Goal: Communication & Community: Connect with others

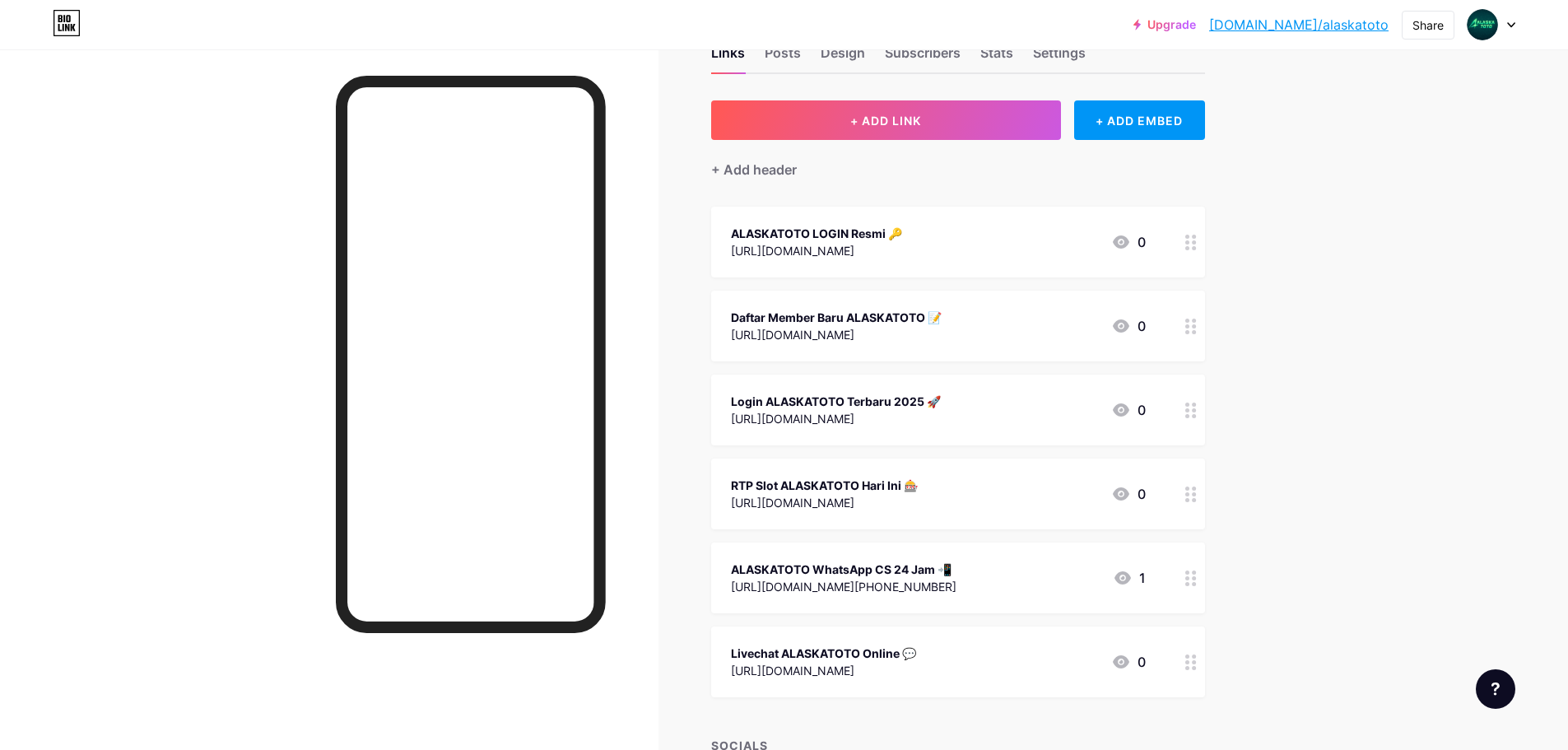
scroll to position [82, 0]
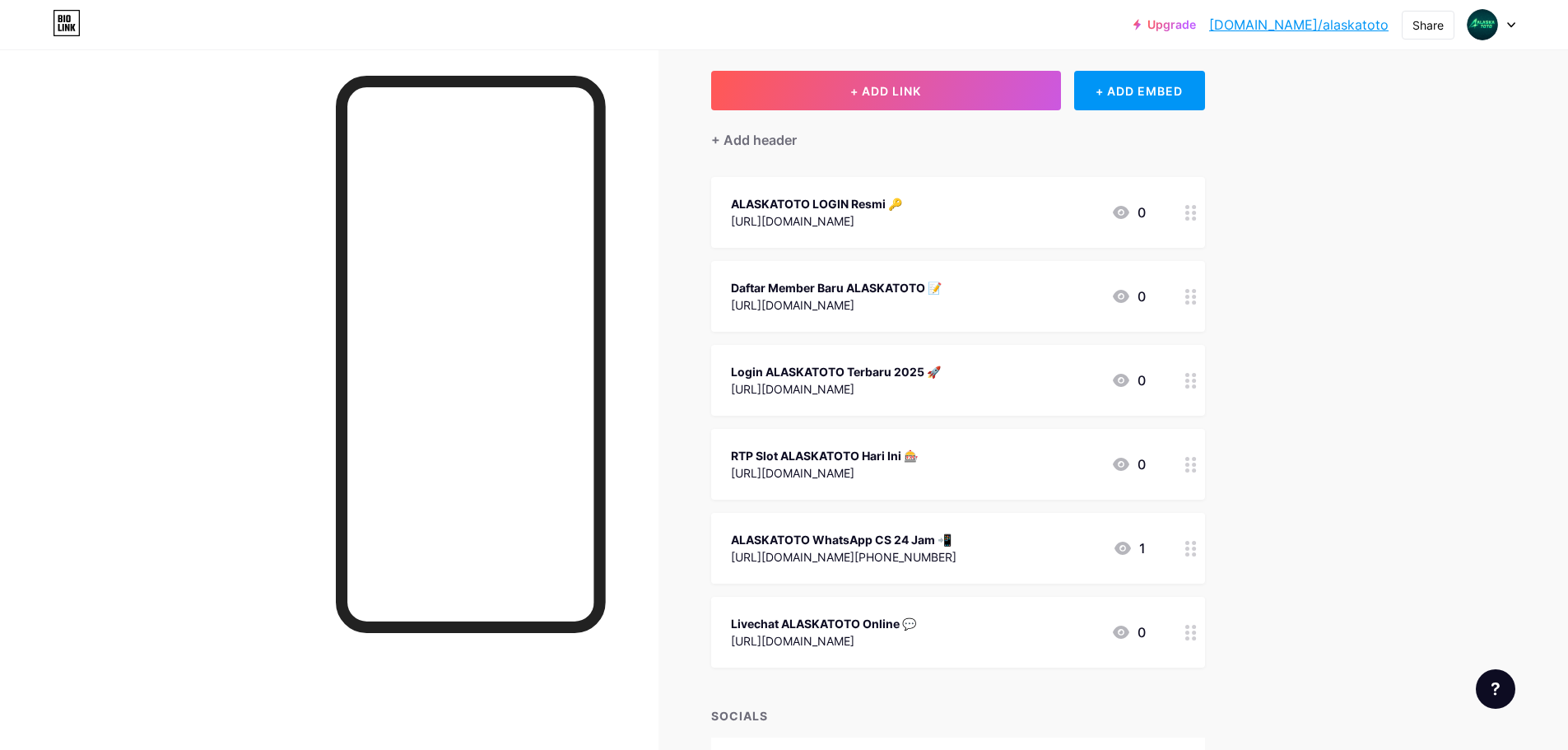
click at [901, 471] on div "[URL][DOMAIN_NAME]" at bounding box center [824, 473] width 187 height 17
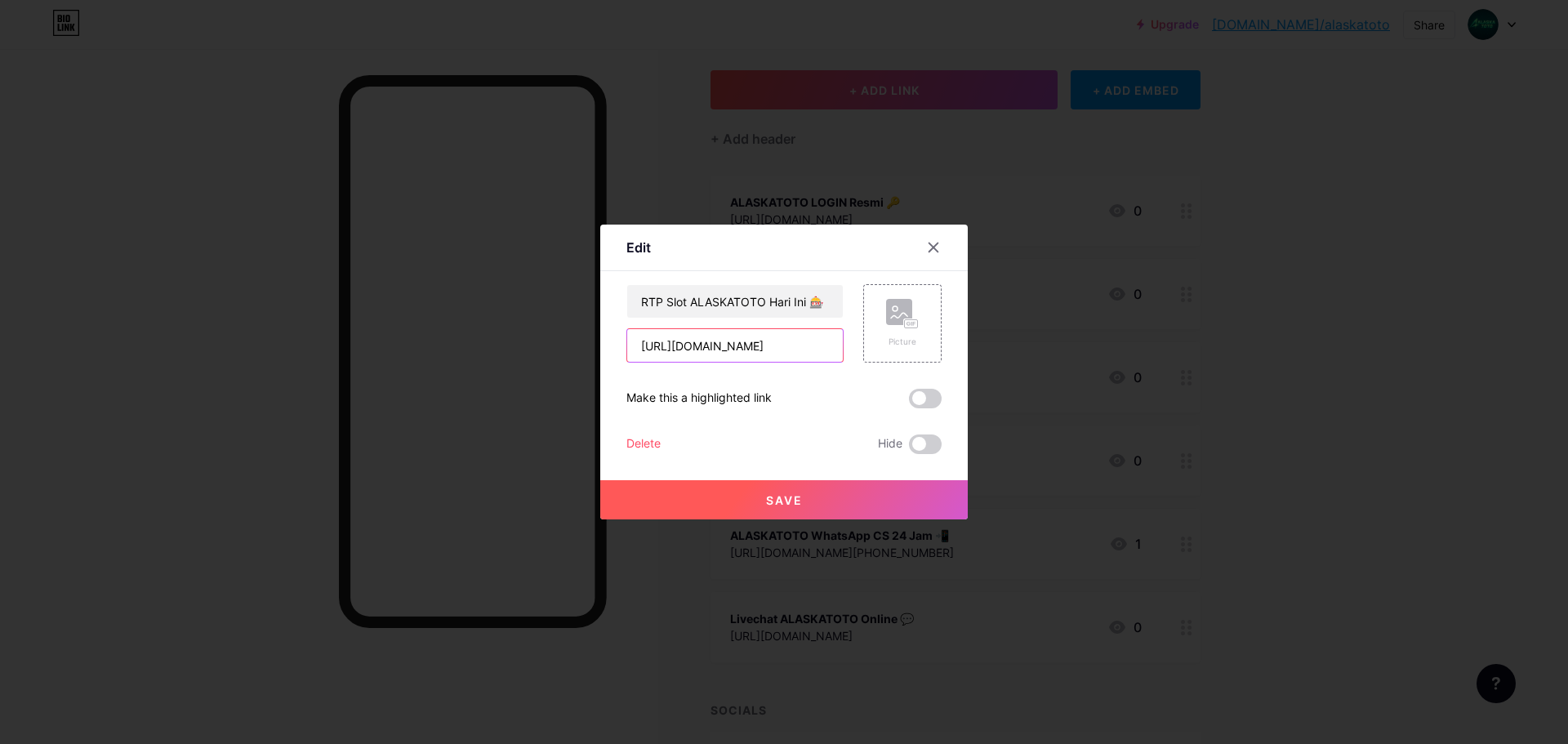
click at [742, 343] on input "[URL][DOMAIN_NAME]" at bounding box center [735, 345] width 216 height 33
click at [730, 303] on input "RTP Slot ALASKATOTO Hari Ini 🎰" at bounding box center [735, 302] width 216 height 33
click at [933, 247] on icon at bounding box center [933, 248] width 9 height 9
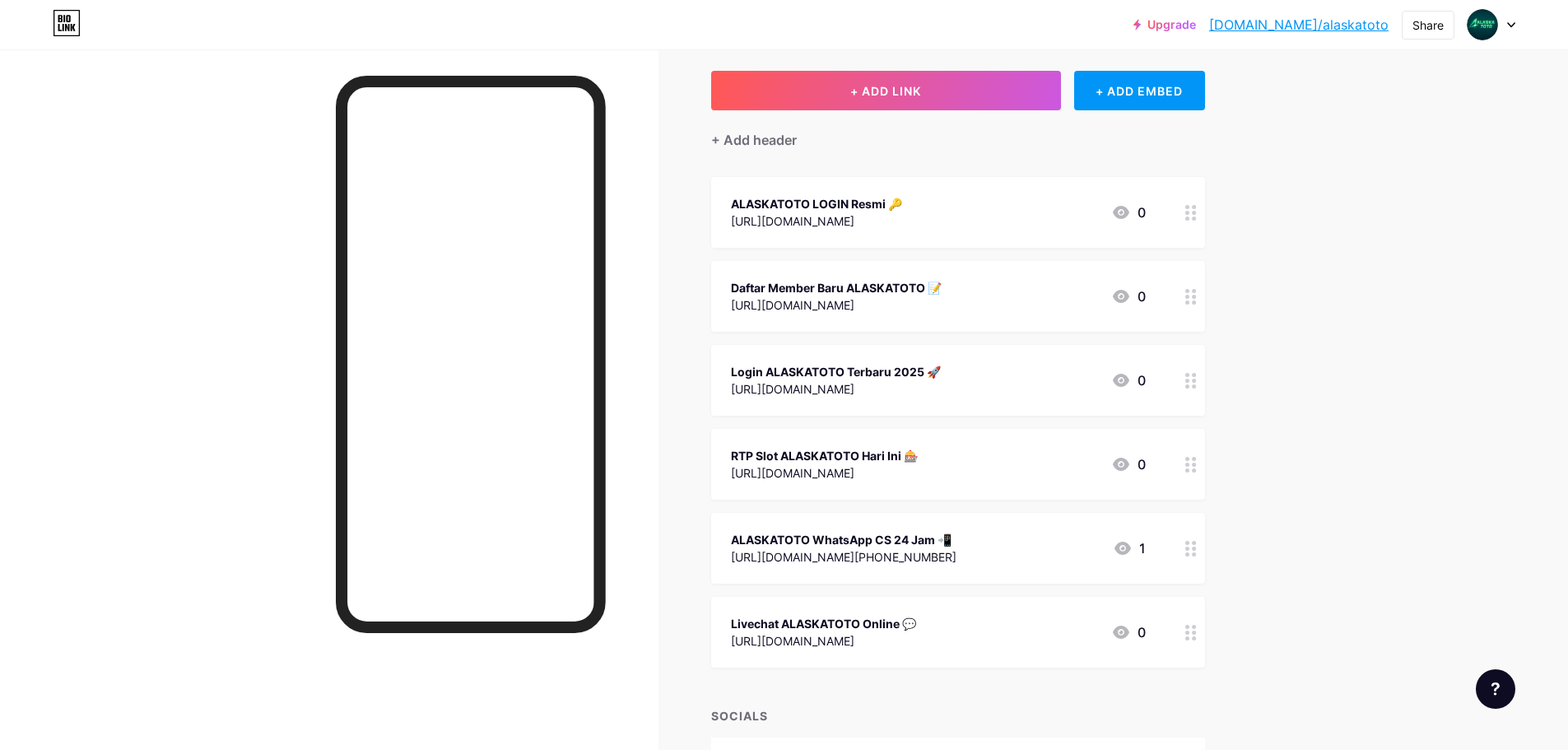
scroll to position [164, 0]
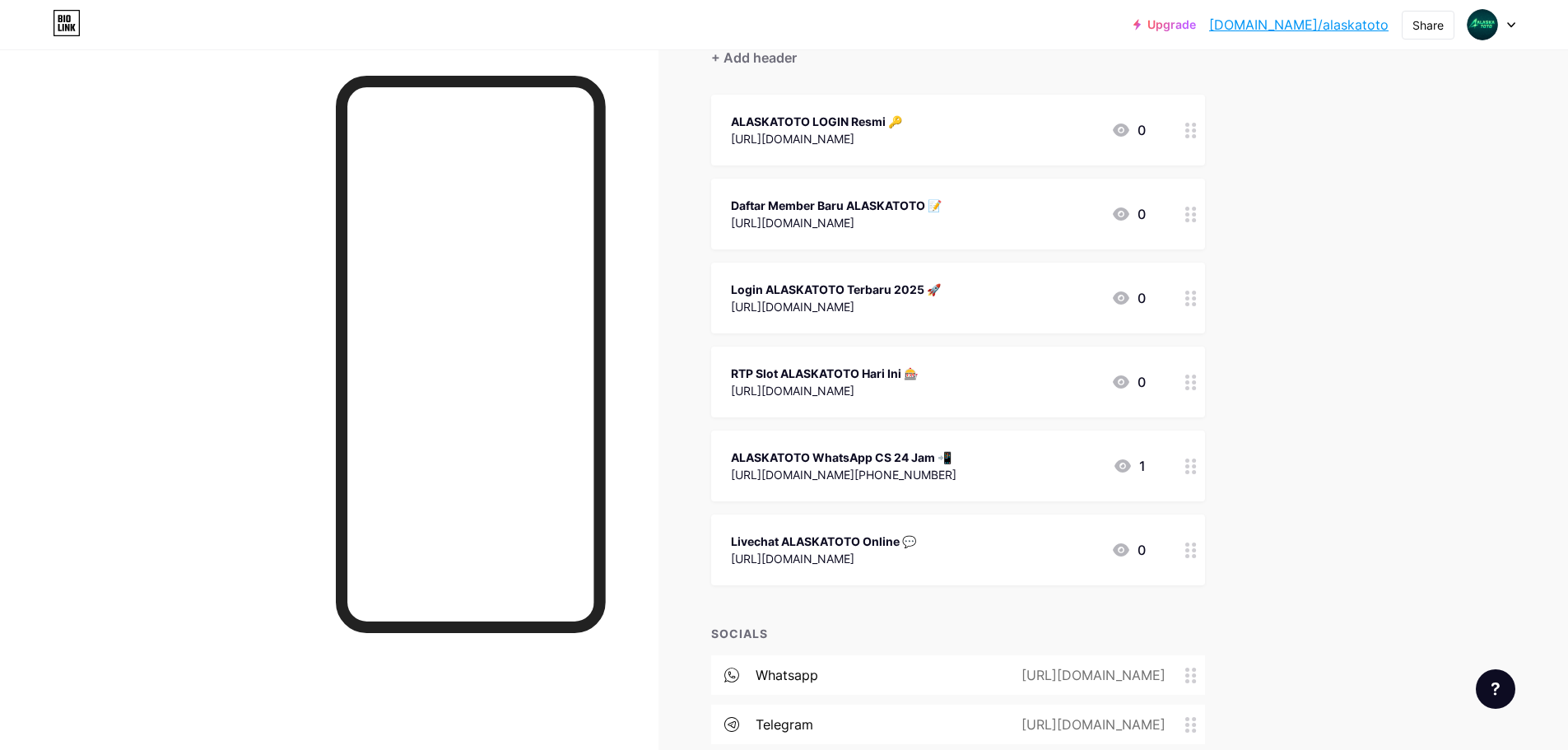
click at [898, 460] on div "ALASKATOTO WhatsApp CS 24 Jam 📲" at bounding box center [843, 457] width 225 height 17
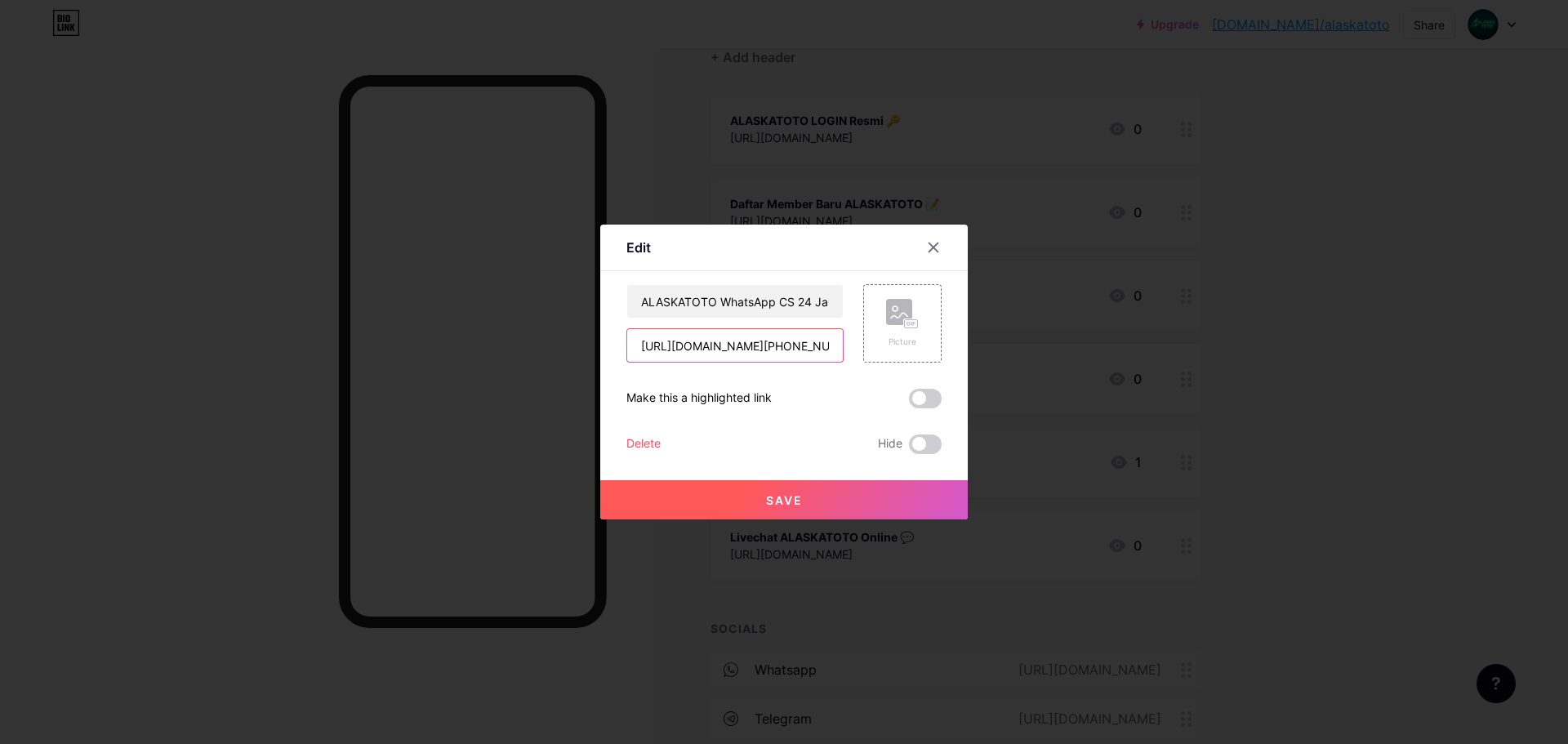
click at [734, 349] on input "[URL][DOMAIN_NAME][PHONE_NUMBER]" at bounding box center [735, 345] width 216 height 33
click at [940, 243] on div at bounding box center [933, 247] width 29 height 29
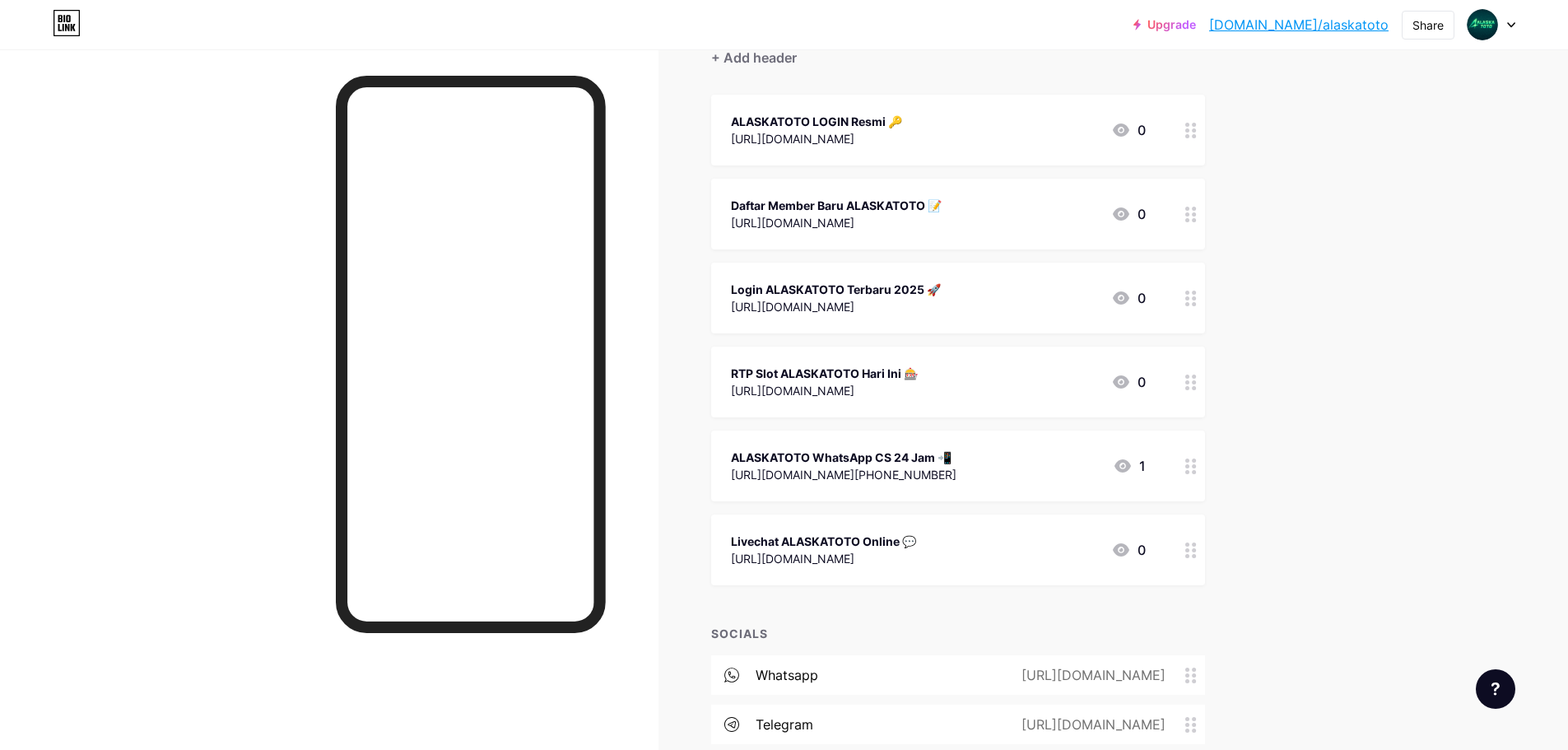
click at [910, 543] on div "Livechat ALASKATOTO Online 💬" at bounding box center [823, 541] width 185 height 17
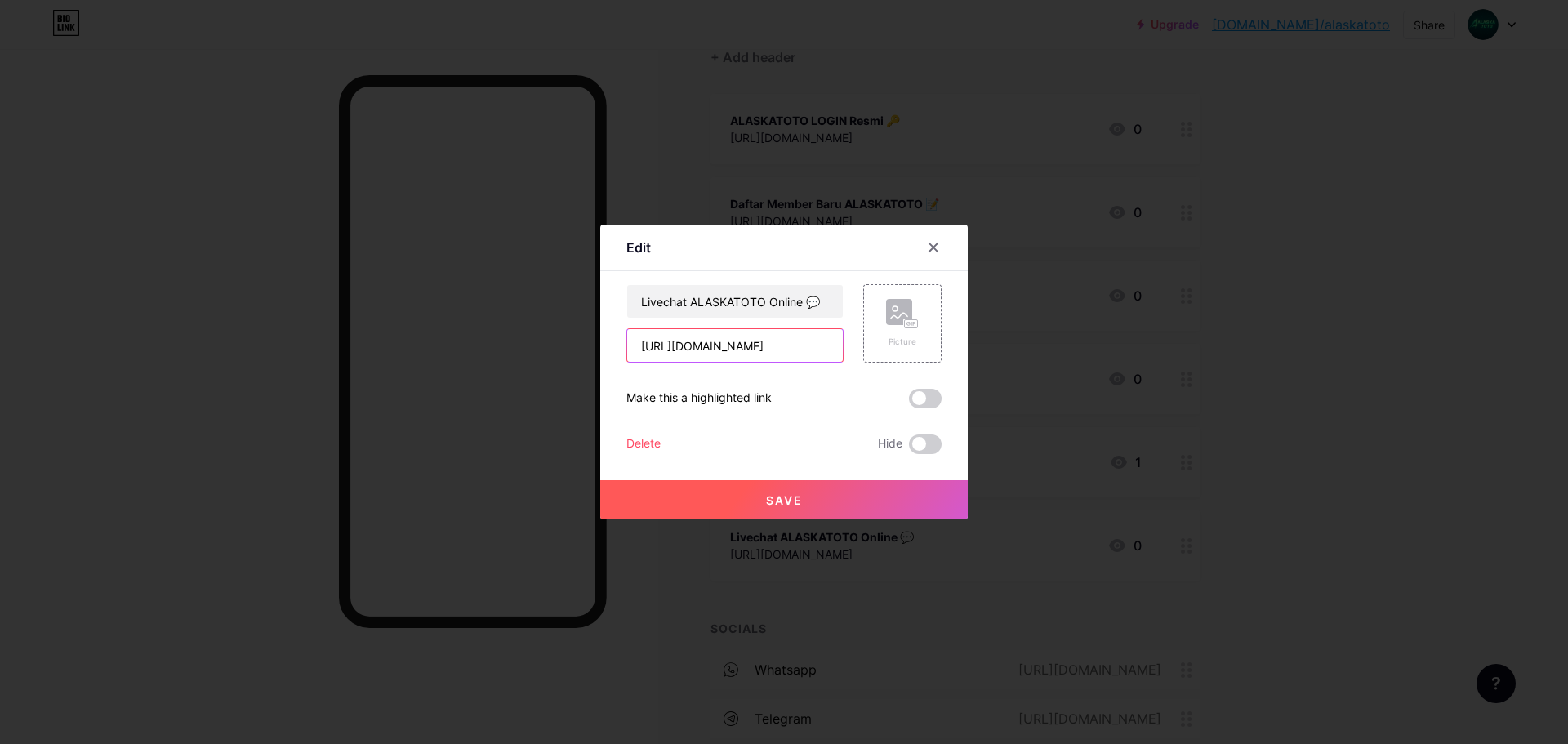
click at [792, 342] on input "[URL][DOMAIN_NAME]" at bounding box center [735, 345] width 216 height 33
click at [930, 252] on icon at bounding box center [933, 247] width 13 height 13
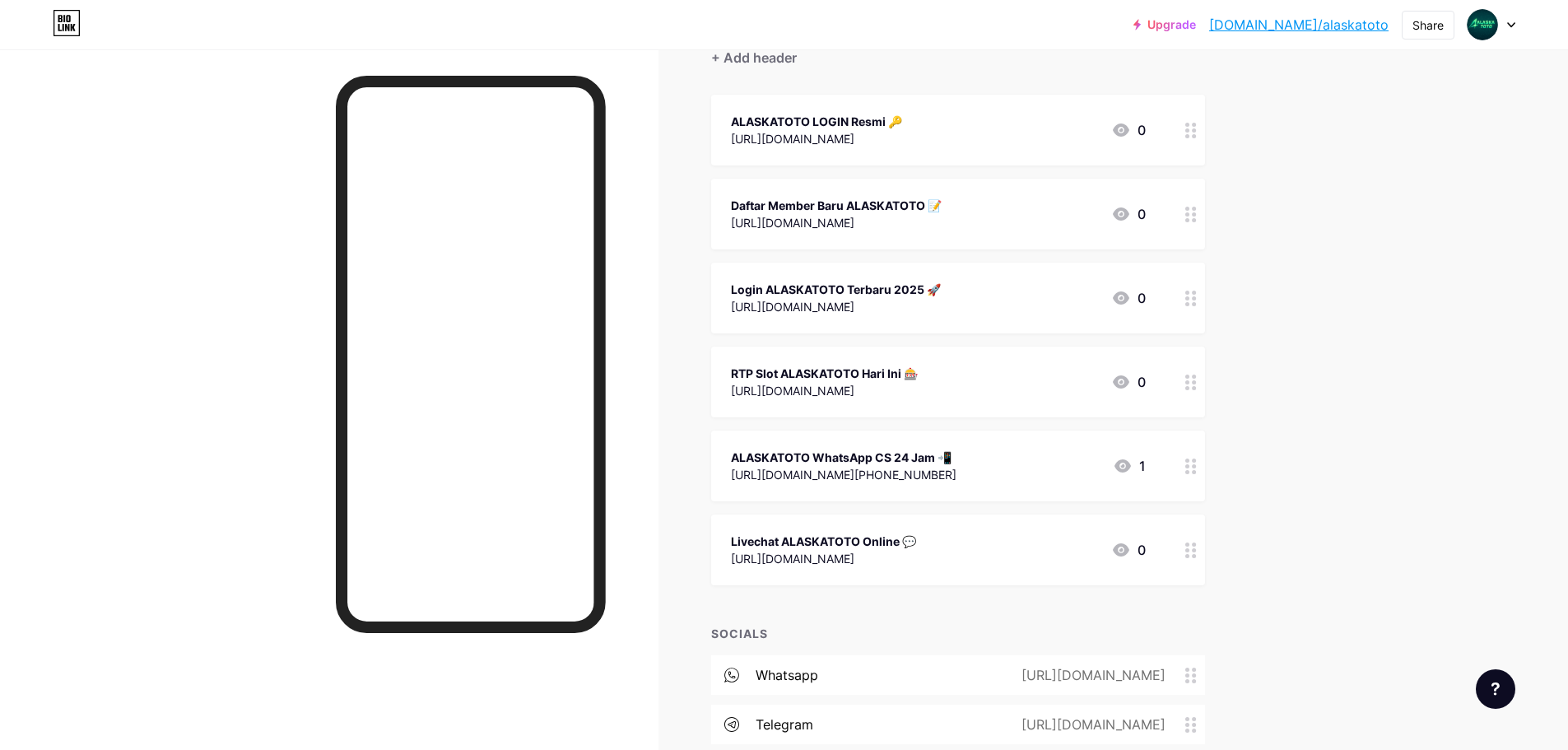
click at [956, 464] on div "ALASKATOTO WhatsApp CS 24 Jam 📲" at bounding box center [843, 457] width 225 height 17
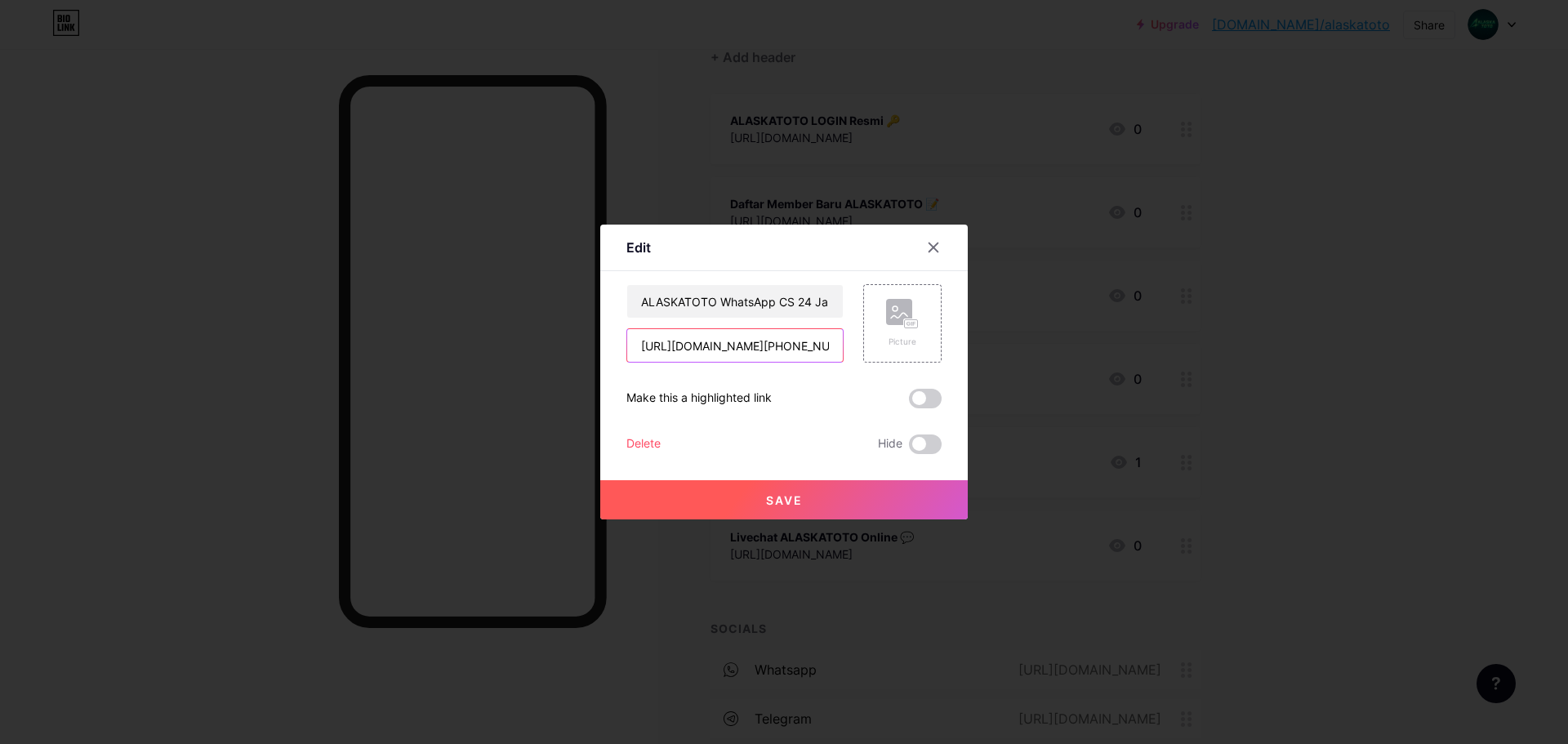
click at [751, 349] on input "[URL][DOMAIN_NAME][PHONE_NUMBER]" at bounding box center [735, 345] width 216 height 33
click at [927, 255] on div at bounding box center [933, 247] width 29 height 29
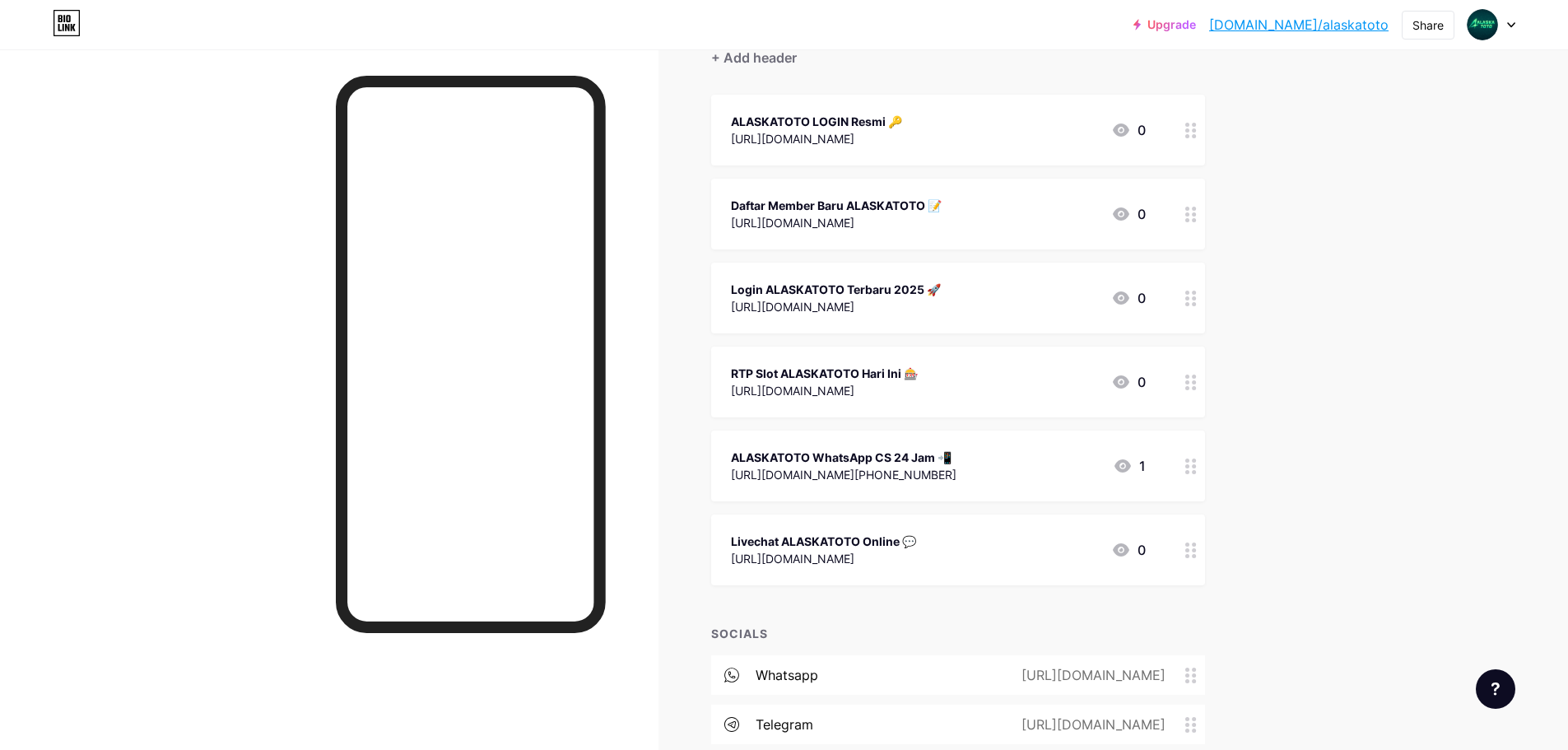
click at [884, 541] on div "Livechat ALASKATOTO Online 💬" at bounding box center [823, 541] width 185 height 17
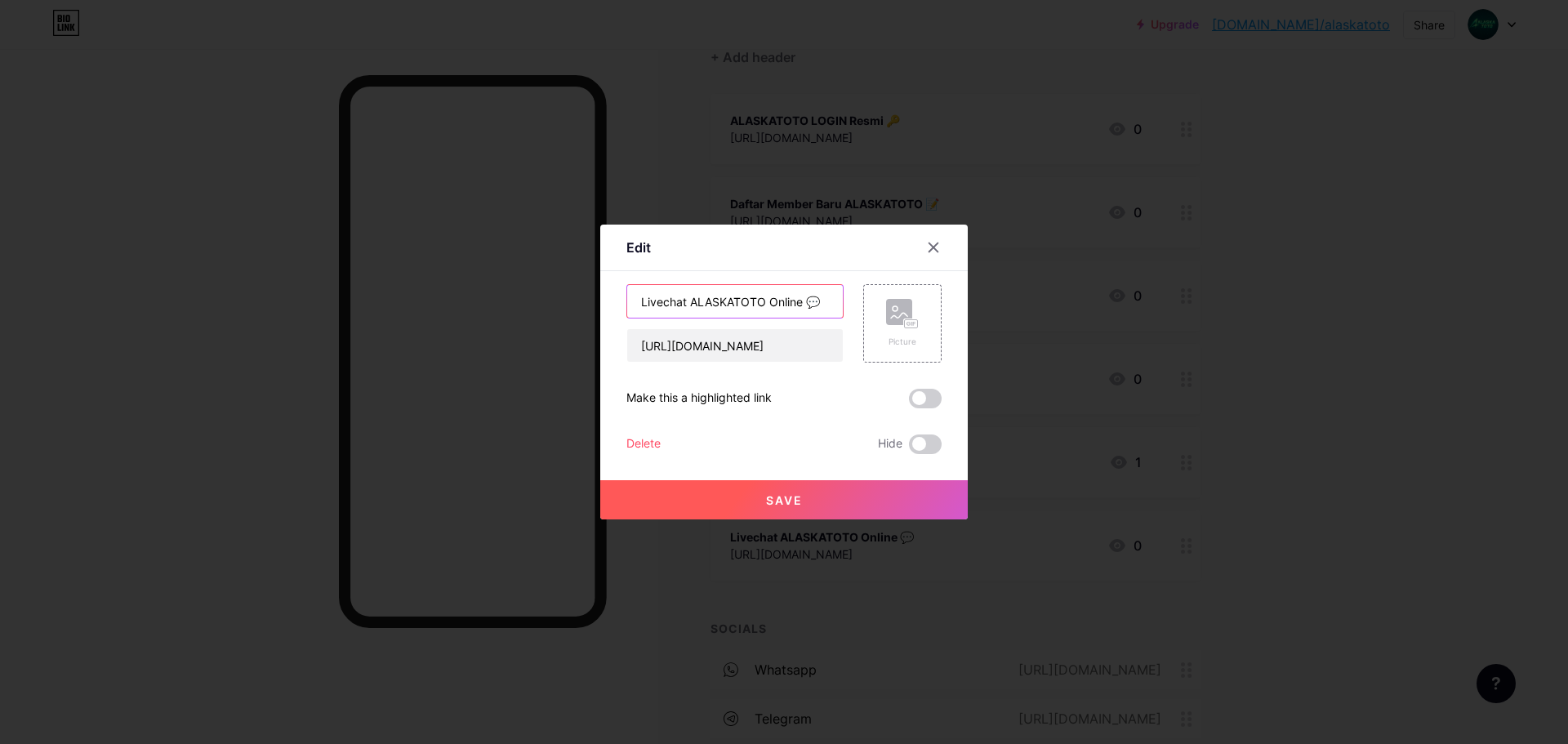
click at [733, 300] on input "Livechat ALASKATOTO Online 💬" at bounding box center [735, 302] width 216 height 33
click at [932, 247] on icon at bounding box center [933, 248] width 9 height 9
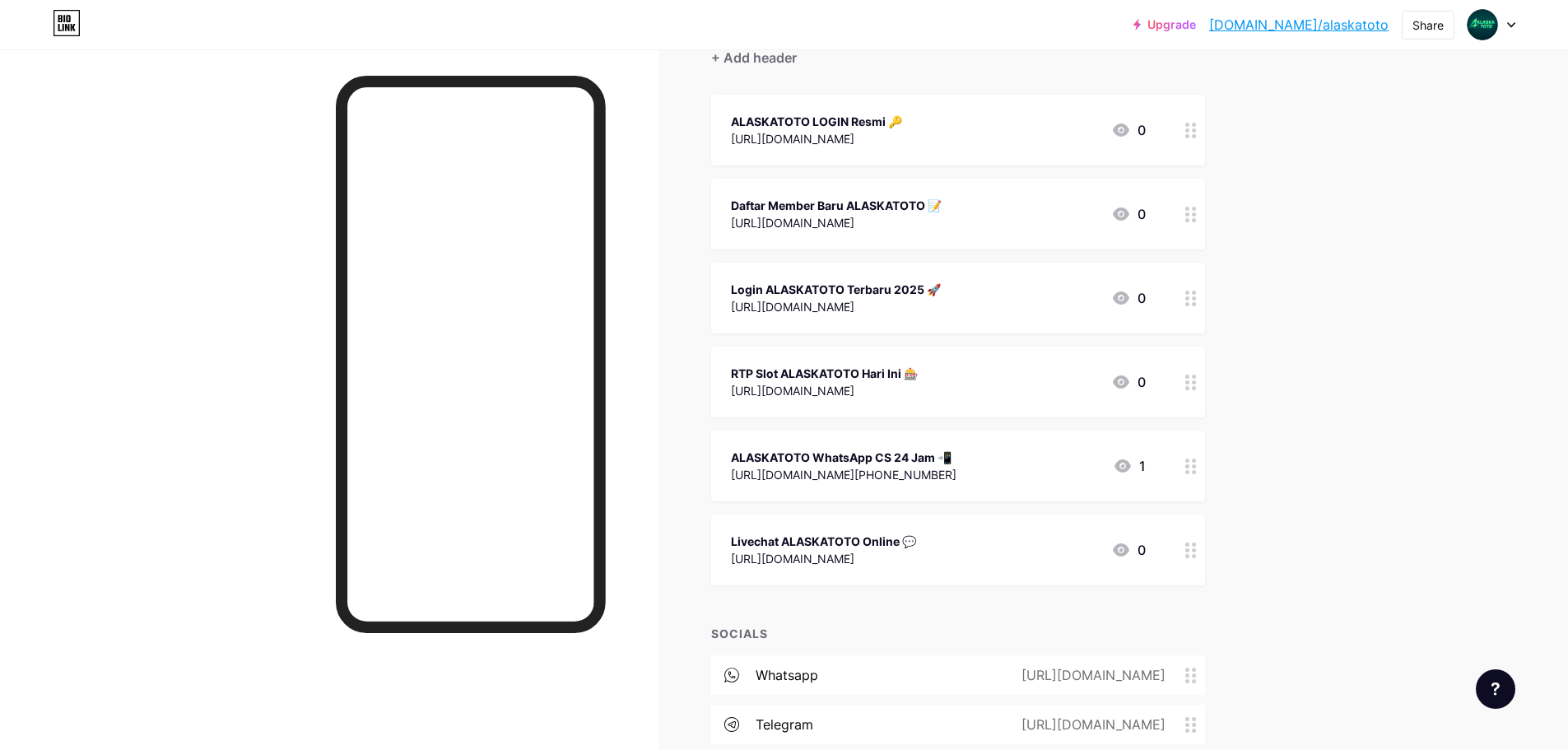
click at [846, 545] on div "Livechat ALASKATOTO Online 💬" at bounding box center [823, 541] width 185 height 17
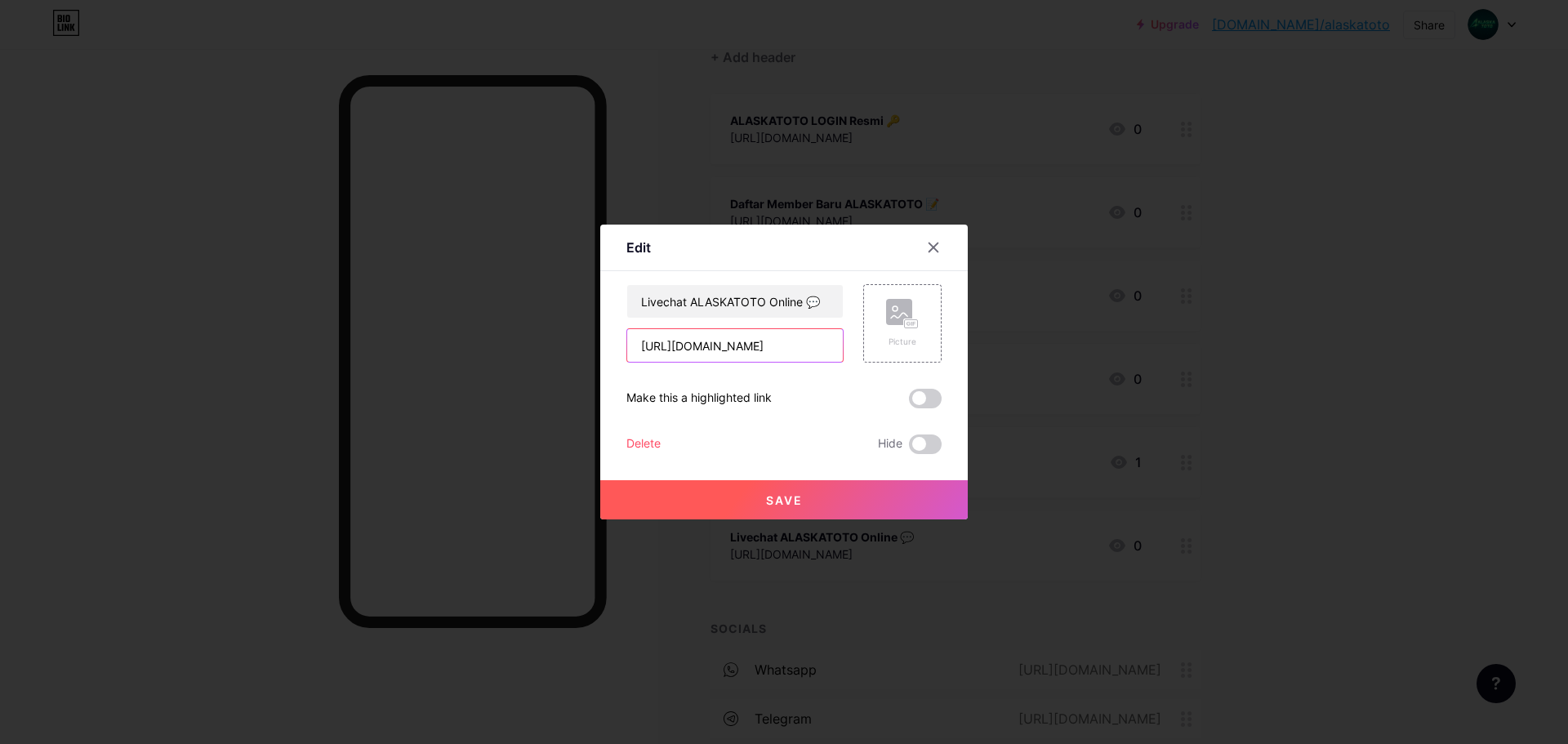
click at [773, 349] on input "[URL][DOMAIN_NAME]" at bounding box center [735, 345] width 216 height 33
click at [931, 249] on icon at bounding box center [933, 248] width 9 height 9
